Goal: Task Accomplishment & Management: Use online tool/utility

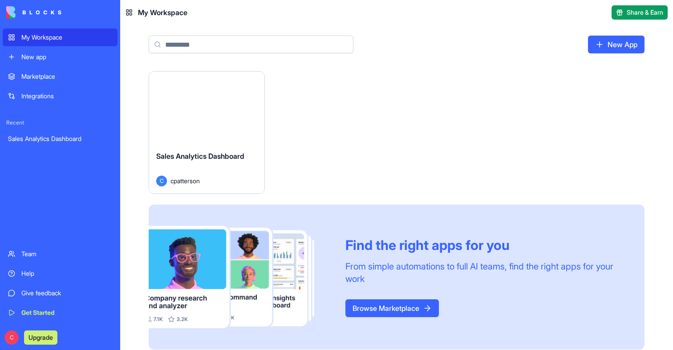
click at [202, 114] on button "Launch" at bounding box center [206, 108] width 67 height 18
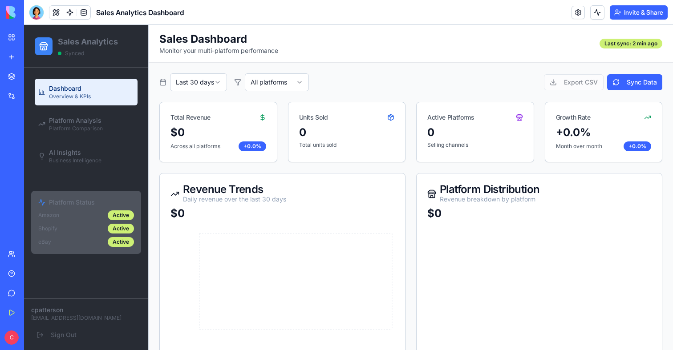
click at [39, 20] on header "Sales Analytics Dashboard Invite & Share" at bounding box center [348, 12] width 649 height 25
click at [39, 17] on div at bounding box center [36, 12] width 14 height 14
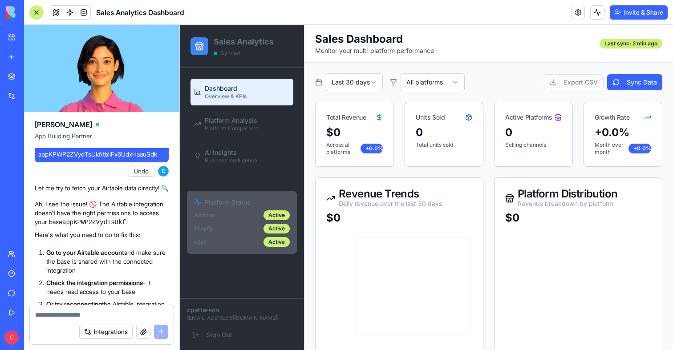
scroll to position [939, 0]
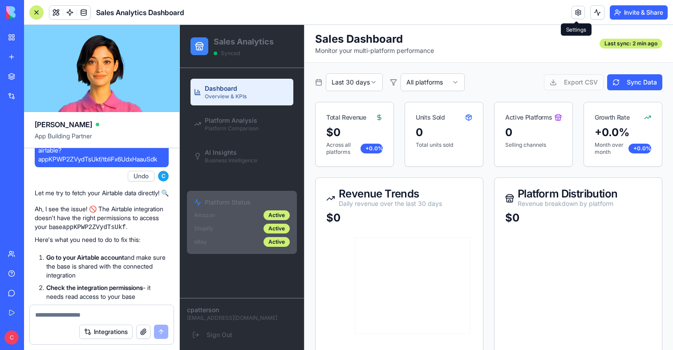
click at [573, 8] on link at bounding box center [578, 12] width 13 height 13
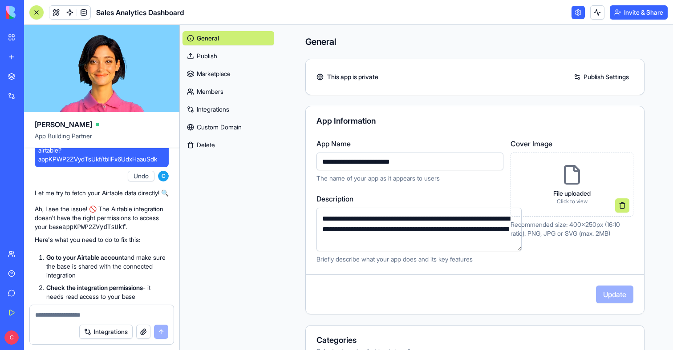
click at [204, 108] on link "Integrations" at bounding box center [229, 109] width 92 height 14
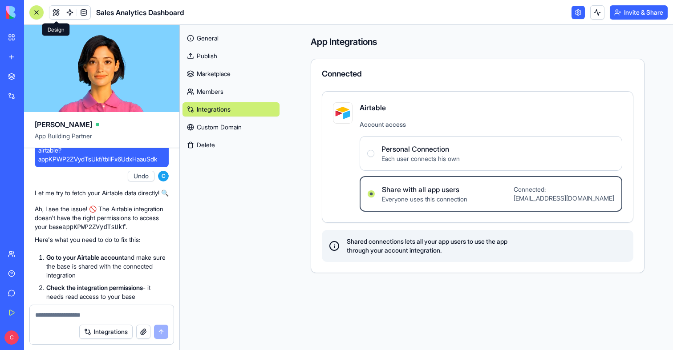
click at [56, 13] on link at bounding box center [55, 12] width 13 height 13
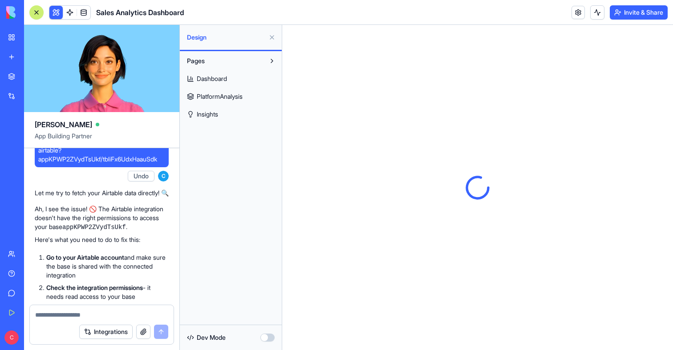
click at [206, 77] on span "Dashboard" at bounding box center [212, 78] width 30 height 9
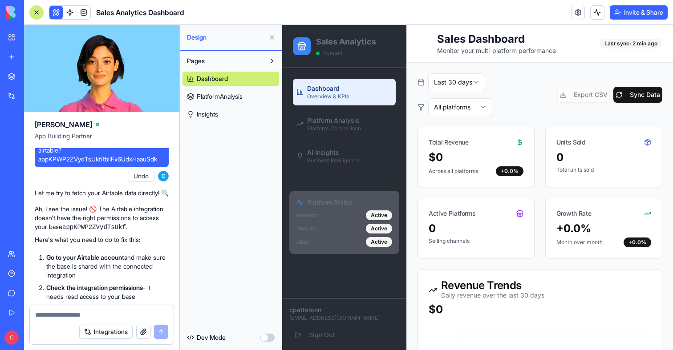
click at [58, 12] on button at bounding box center [55, 12] width 13 height 13
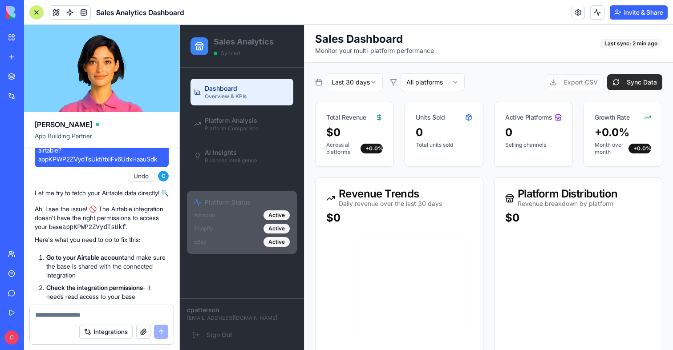
click at [624, 80] on button "Sync Data" at bounding box center [634, 82] width 55 height 16
click at [596, 13] on button at bounding box center [597, 12] width 14 height 14
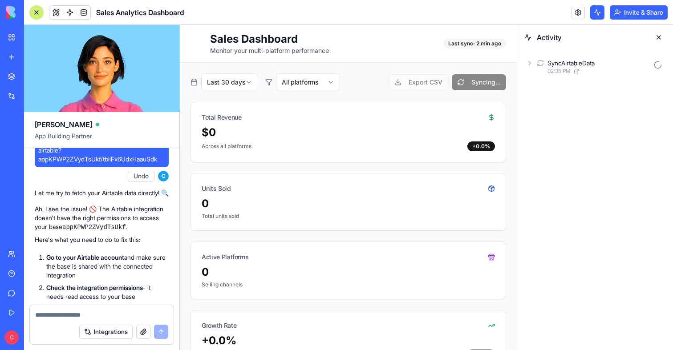
click at [575, 59] on div "SyncAirtableData" at bounding box center [571, 63] width 47 height 9
click at [569, 106] on div "AgentCall" at bounding box center [575, 102] width 27 height 9
click at [571, 124] on span "Input" at bounding box center [568, 125] width 14 height 9
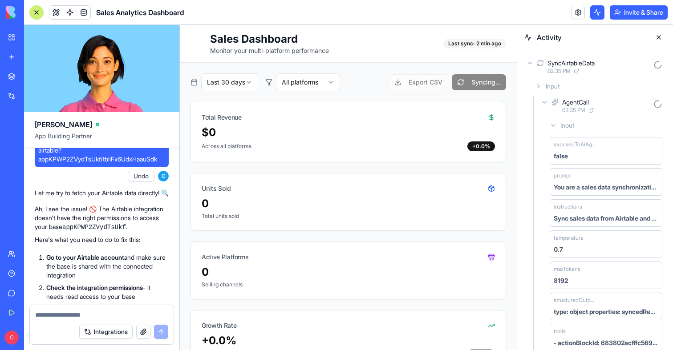
scroll to position [189, 0]
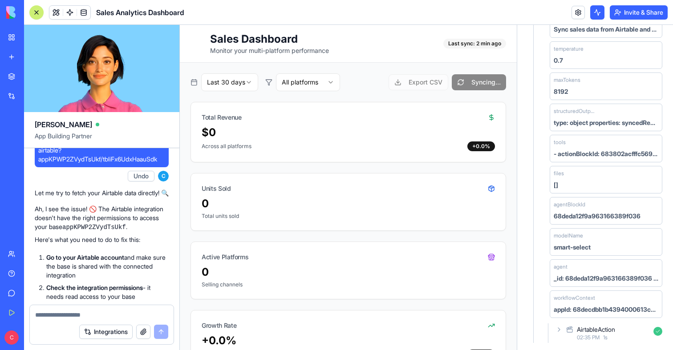
click at [582, 341] on span "02:35 PM" at bounding box center [588, 337] width 23 height 7
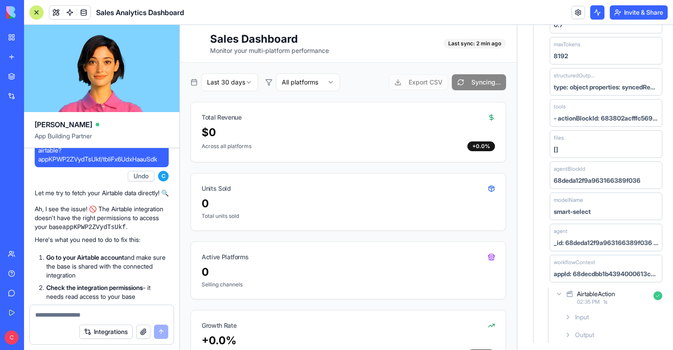
click at [582, 337] on span "Output" at bounding box center [584, 335] width 19 height 9
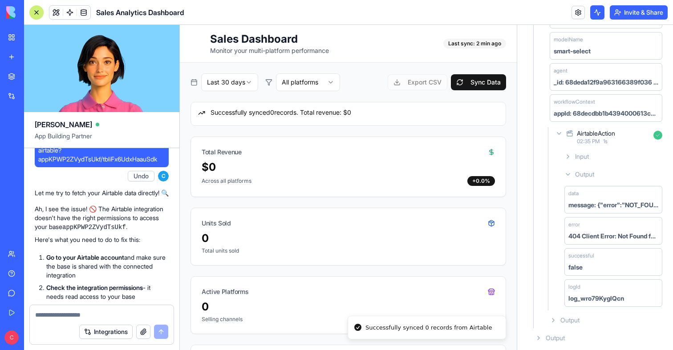
scroll to position [389, 0]
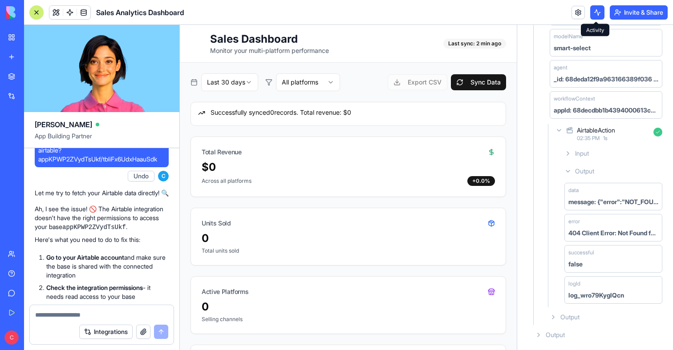
click at [591, 7] on button at bounding box center [597, 12] width 14 height 14
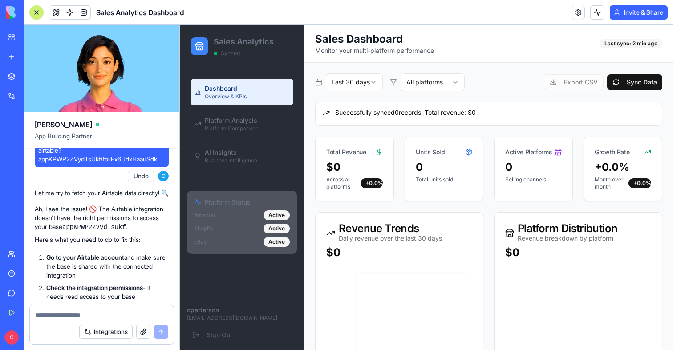
click at [68, 7] on link at bounding box center [69, 12] width 13 height 13
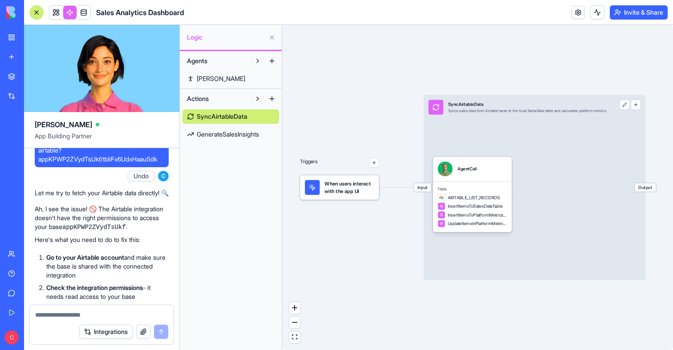
click at [236, 137] on span "GenerateSalesInsights" at bounding box center [228, 134] width 62 height 9
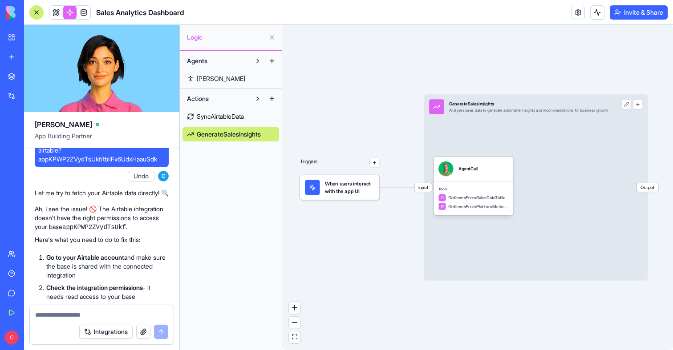
click at [236, 118] on span "SyncAirtableData" at bounding box center [220, 116] width 47 height 9
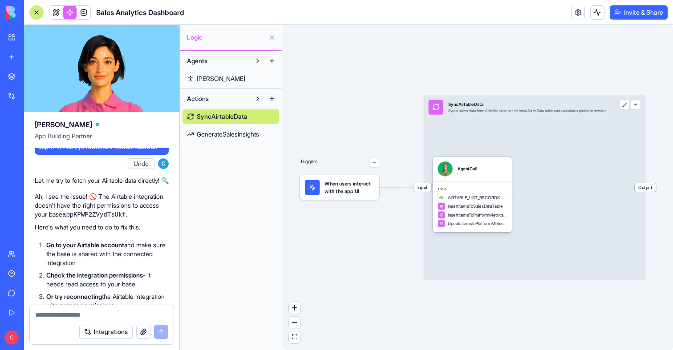
scroll to position [952, 0]
